Goal: Task Accomplishment & Management: Manage account settings

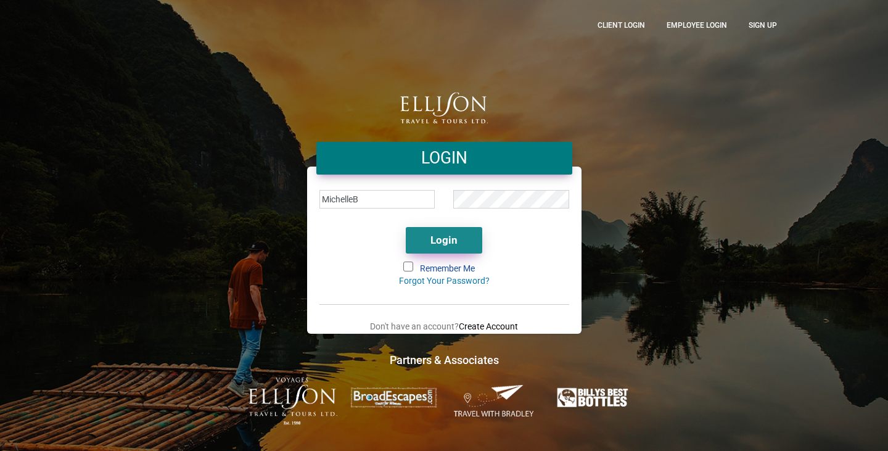
click at [462, 246] on button "Login" at bounding box center [444, 240] width 76 height 27
type input "[EMAIL_ADDRESS][DOMAIN_NAME]"
click at [435, 236] on button "Login" at bounding box center [444, 240] width 76 height 27
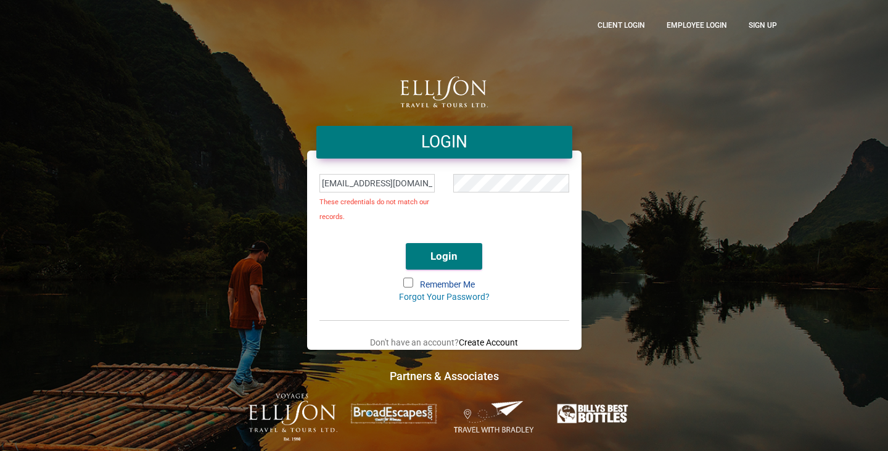
click at [732, 242] on div "LOGIN [EMAIL_ADDRESS][DOMAIN_NAME] These credentials do not match our records. …" at bounding box center [443, 225] width 703 height 431
click at [406, 243] on button "Login" at bounding box center [444, 256] width 76 height 27
drag, startPoint x: 51, startPoint y: 390, endPoint x: 200, endPoint y: 375, distance: 149.9
click at [51, 390] on div "LOGIN [EMAIL_ADDRESS][DOMAIN_NAME] These credentials do not match our records. …" at bounding box center [444, 225] width 888 height 451
